Goal: Task Accomplishment & Management: Use online tool/utility

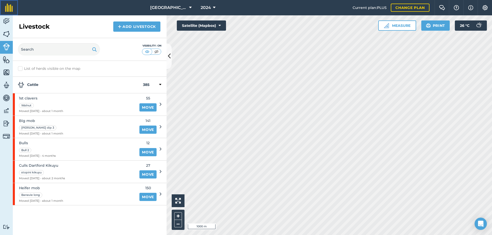
click at [5, 15] on link at bounding box center [9, 7] width 18 height 15
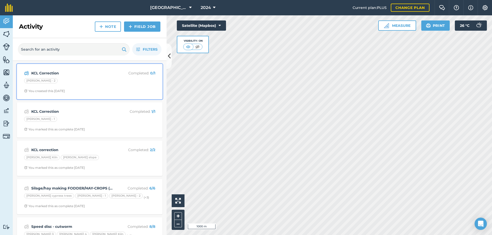
click at [136, 76] on p "Completed : 0 / 1" at bounding box center [134, 73] width 41 height 6
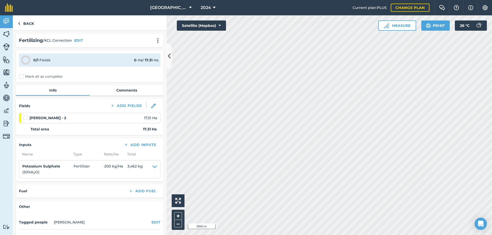
click at [25, 115] on label at bounding box center [26, 115] width 6 height 0
click at [25, 119] on input "checkbox" at bounding box center [24, 116] width 3 height 3
checkbox input "false"
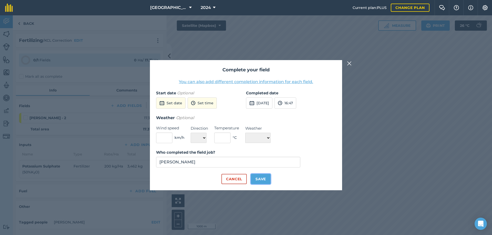
click at [260, 181] on button "Save" at bounding box center [261, 179] width 20 height 10
checkbox input "true"
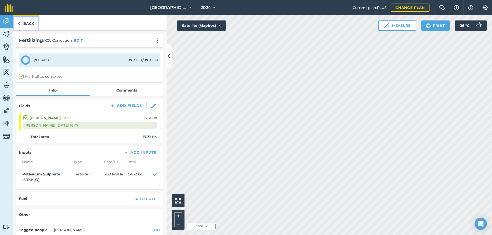
click at [29, 24] on link "Back" at bounding box center [26, 22] width 26 height 15
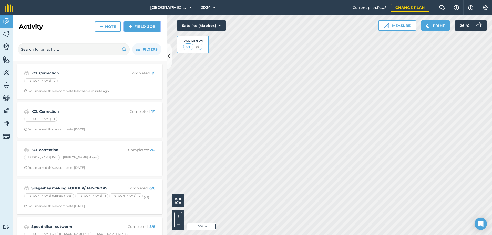
click at [141, 29] on link "Field Job" at bounding box center [142, 27] width 36 height 10
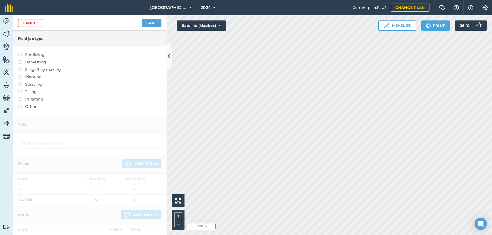
click at [21, 57] on label "Fertilizing" at bounding box center [89, 55] width 143 height 6
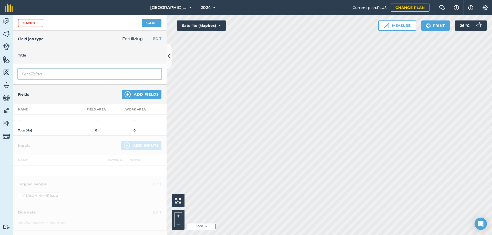
click at [29, 78] on input "Fertilizing" at bounding box center [89, 74] width 143 height 11
type input "i"
type input "MAP Correction"
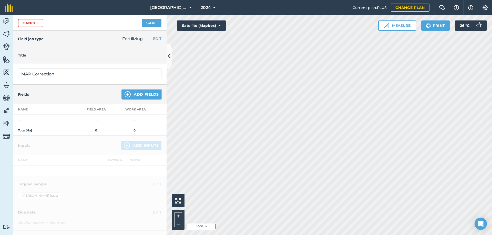
click at [141, 93] on button "Add Fields" at bounding box center [141, 94] width 39 height 9
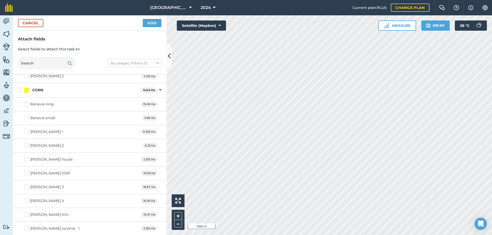
scroll to position [154, 0]
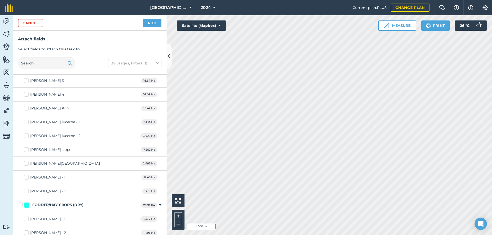
click at [26, 179] on label "[PERSON_NAME] - 1" at bounding box center [44, 177] width 41 height 5
click at [26, 178] on input "[PERSON_NAME] - 1" at bounding box center [25, 176] width 3 height 3
checkbox input "true"
click at [28, 190] on label "[PERSON_NAME] - 2" at bounding box center [45, 191] width 42 height 5
click at [27, 190] on input "[PERSON_NAME] - 2" at bounding box center [25, 190] width 3 height 3
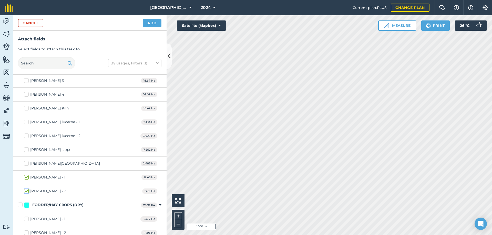
checkbox input "true"
click at [26, 149] on label "[PERSON_NAME] slope" at bounding box center [47, 149] width 47 height 5
click at [26, 149] on input "[PERSON_NAME] slope" at bounding box center [25, 148] width 3 height 3
checkbox input "true"
click at [154, 24] on button "Add" at bounding box center [152, 23] width 19 height 8
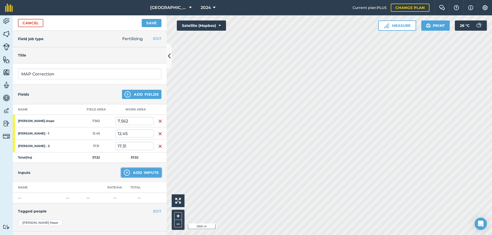
click at [145, 174] on button "Add Inputs" at bounding box center [141, 172] width 40 height 9
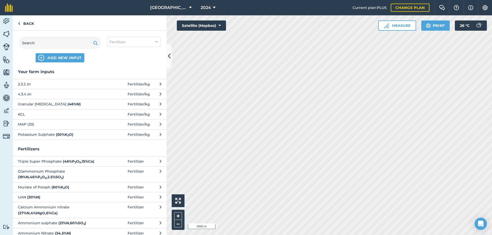
click at [98, 125] on span "MAP (33)" at bounding box center [60, 125] width 84 height 6
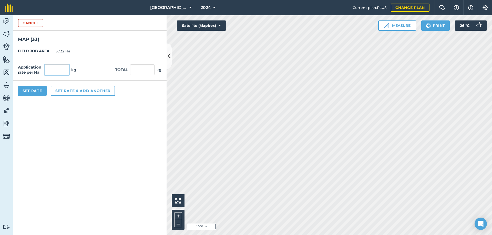
click at [53, 75] on input "text" at bounding box center [57, 70] width 25 height 11
type input "200"
type input "7,464"
drag, startPoint x: 38, startPoint y: 93, endPoint x: 33, endPoint y: 95, distance: 5.3
click at [38, 93] on button "Set Rate" at bounding box center [32, 91] width 29 height 10
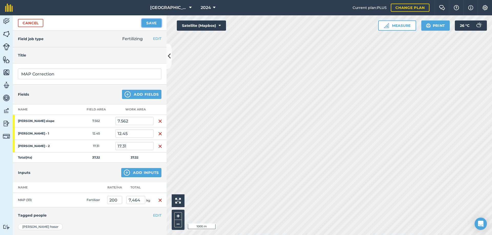
click at [153, 23] on button "Save" at bounding box center [152, 23] width 20 height 8
